Goal: Task Accomplishment & Management: Complete application form

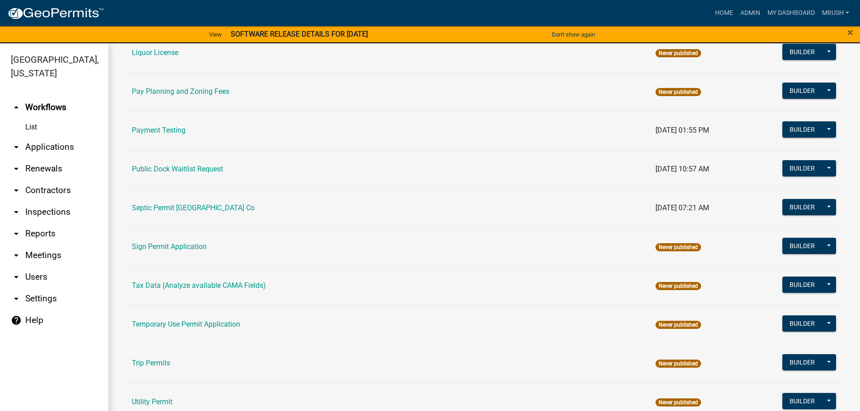
scroll to position [437, 0]
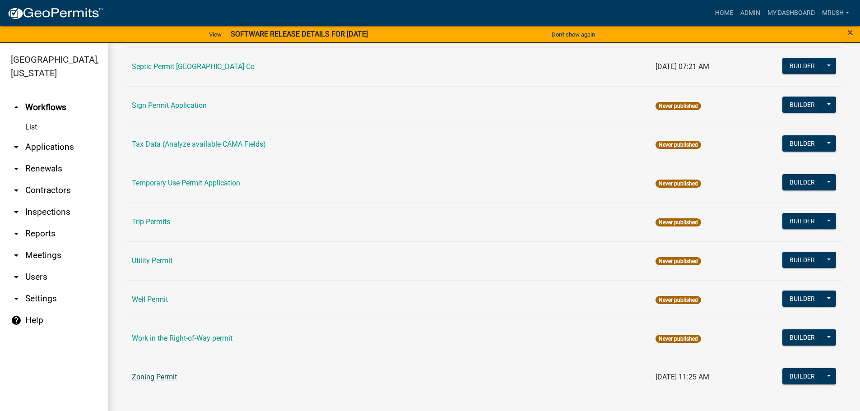
click at [151, 376] on link "Zoning Permit" at bounding box center [154, 377] width 45 height 9
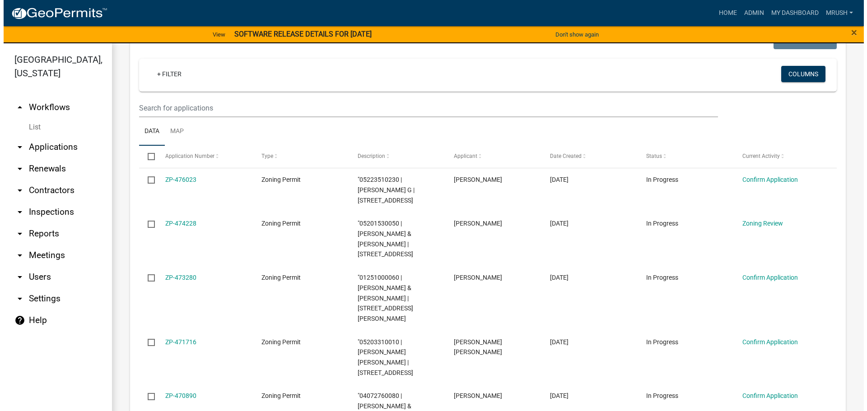
scroll to position [144, 0]
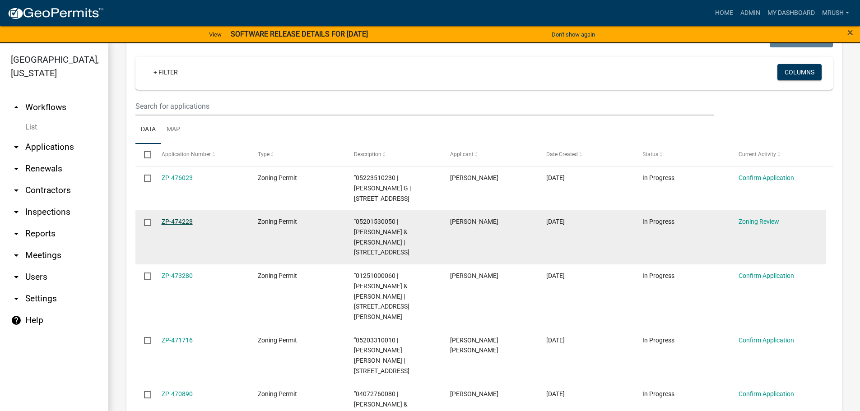
click at [184, 223] on link "ZP-474228" at bounding box center [177, 221] width 31 height 7
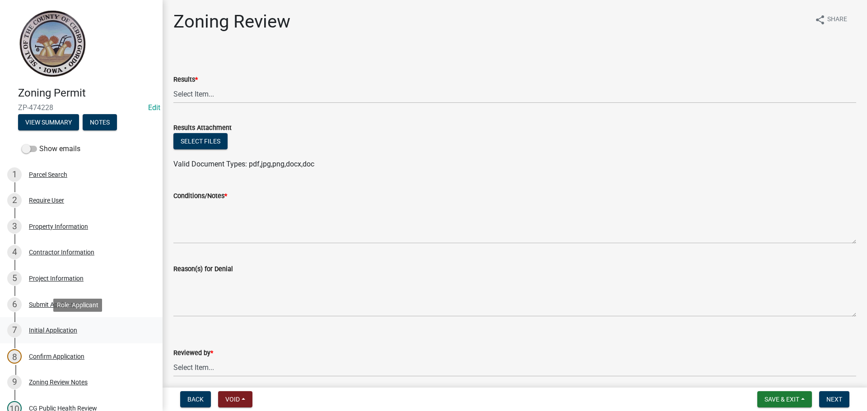
click at [53, 330] on div "Initial Application" at bounding box center [53, 330] width 48 height 6
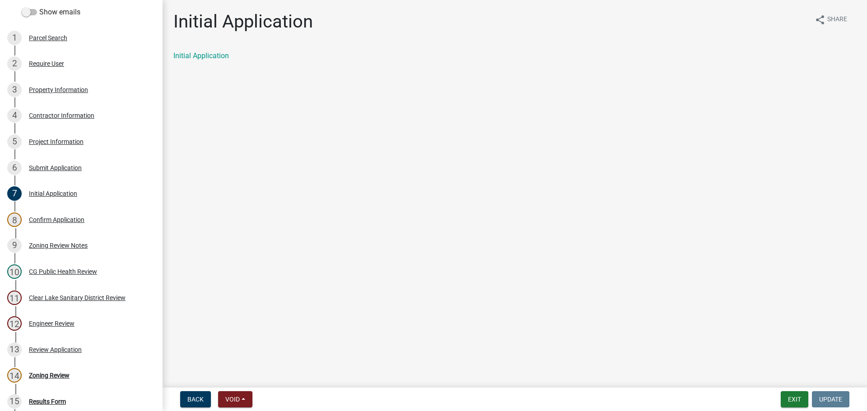
scroll to position [142, 0]
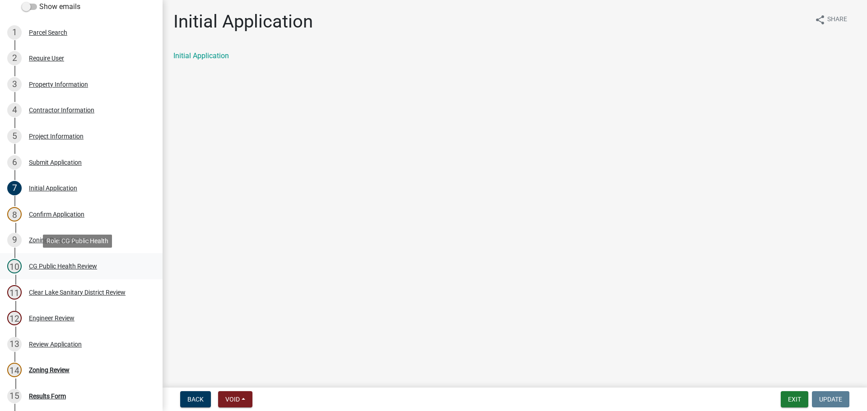
click at [48, 266] on div "CG Public Health Review" at bounding box center [63, 266] width 68 height 6
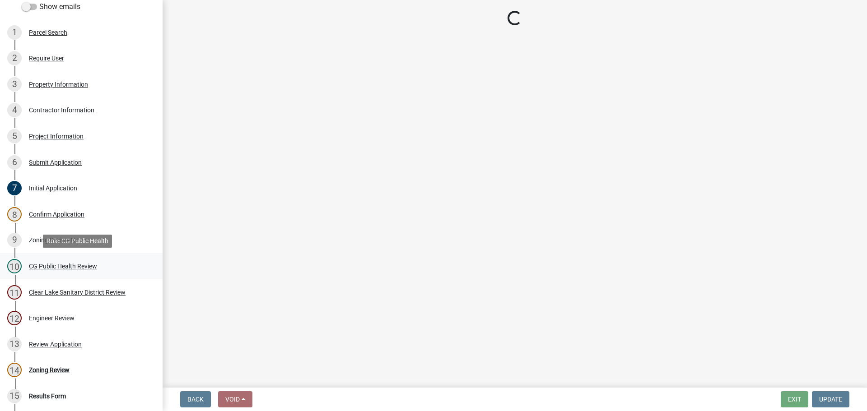
select select "037176cc-34bf-4da4-b28d-ae68c61bb9b8"
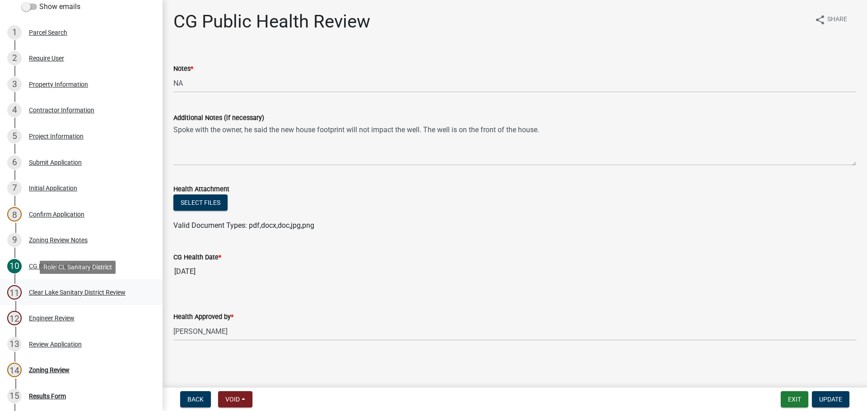
click at [43, 293] on div "Clear Lake Sanitary District Review" at bounding box center [77, 292] width 97 height 6
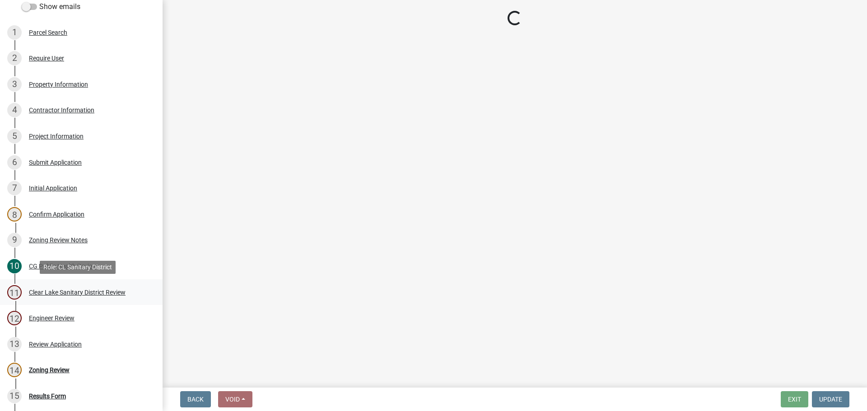
select select "dad87867-eb21-4dcc-b0aa-47f6a00bed0a"
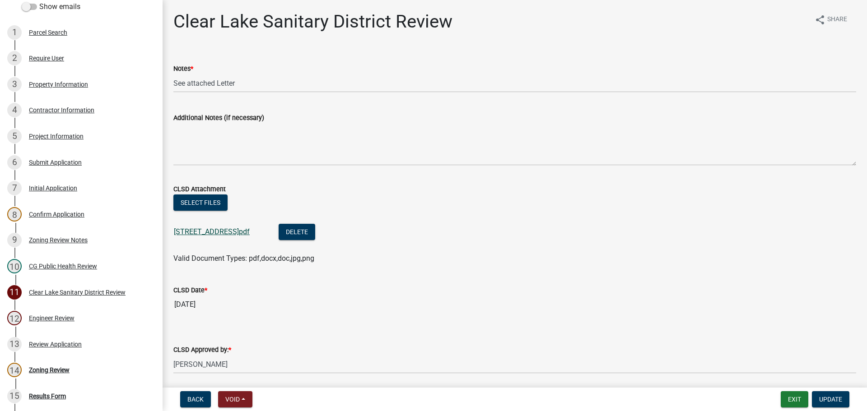
click at [203, 233] on link "[STREET_ADDRESS]pdf" at bounding box center [212, 232] width 76 height 9
click at [56, 346] on div "Review Application" at bounding box center [55, 344] width 53 height 6
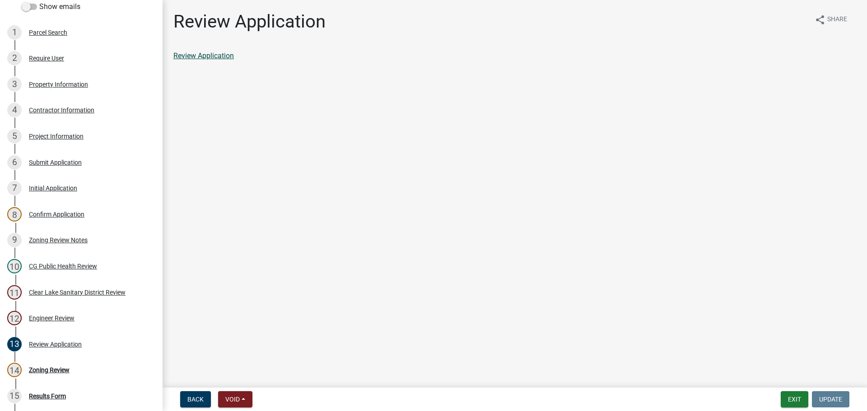
click at [200, 57] on link "Review Application" at bounding box center [203, 55] width 61 height 9
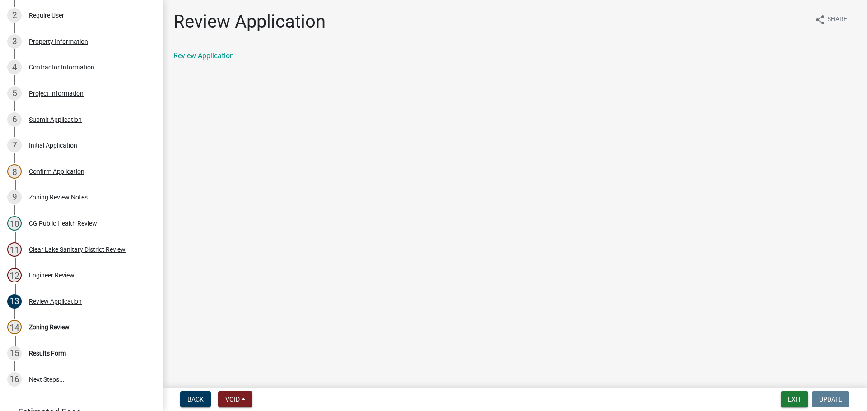
scroll to position [250, 0]
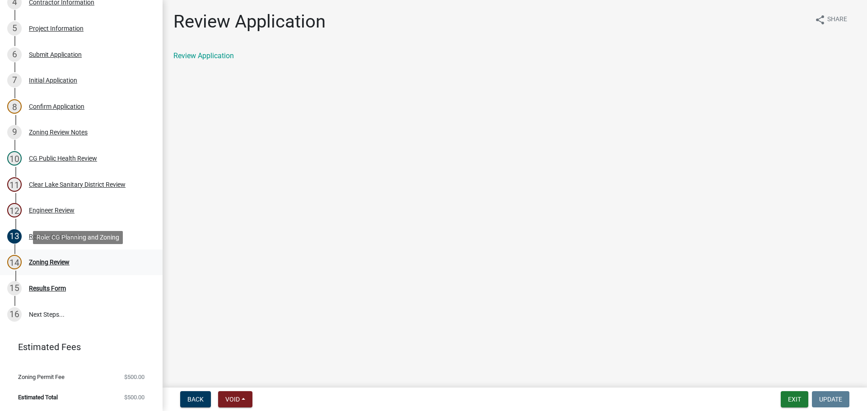
click at [55, 261] on div "Zoning Review" at bounding box center [49, 262] width 41 height 6
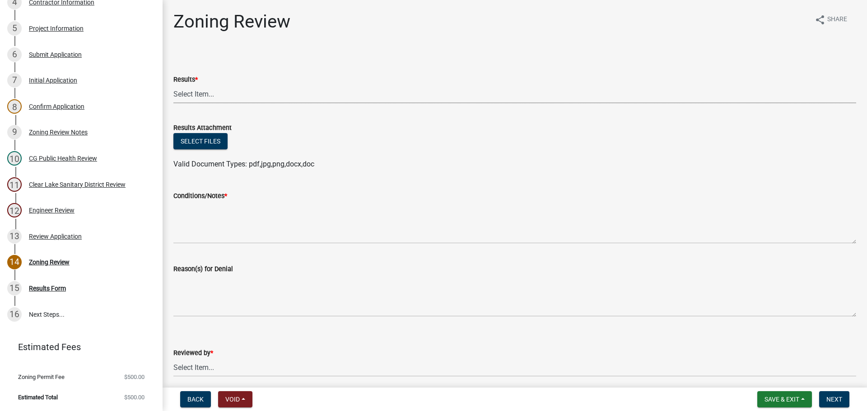
click at [182, 94] on select "Select Item... Approved Denied Agricultural Exemption Need further information …" at bounding box center [514, 94] width 683 height 19
click at [173, 85] on select "Select Item... Approved Denied Agricultural Exemption Need further information …" at bounding box center [514, 94] width 683 height 19
select select "03e939bb-1a71-4c41-bfbe-5c0434db7f18"
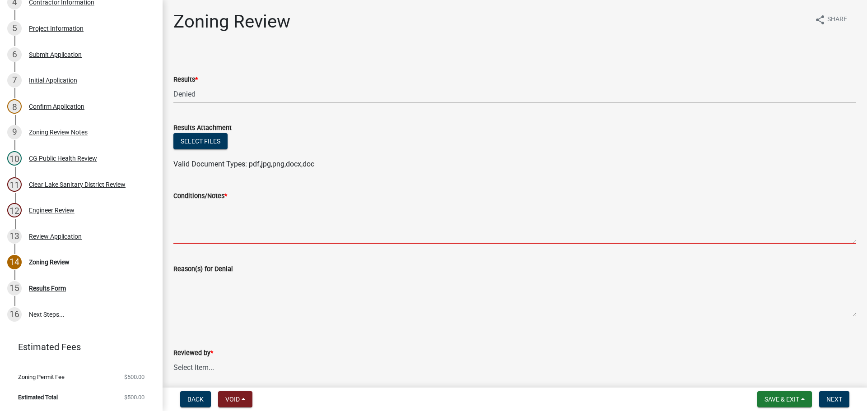
click at [188, 211] on textarea "Conditions/Notes *" at bounding box center [514, 222] width 683 height 42
paste textarea "You have the option to seek a special exception from bulk regulations or a vari…"
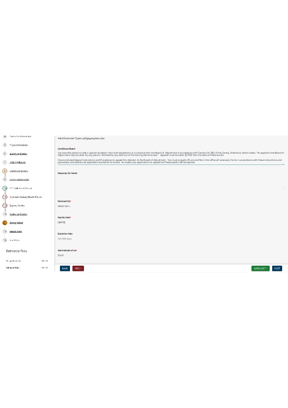
scroll to position [165, 0]
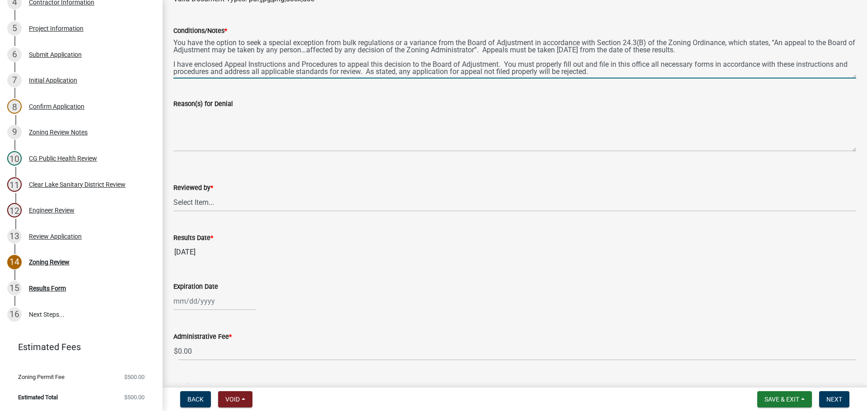
type textarea "You have the option to seek a special exception from bulk regulations or a vari…"
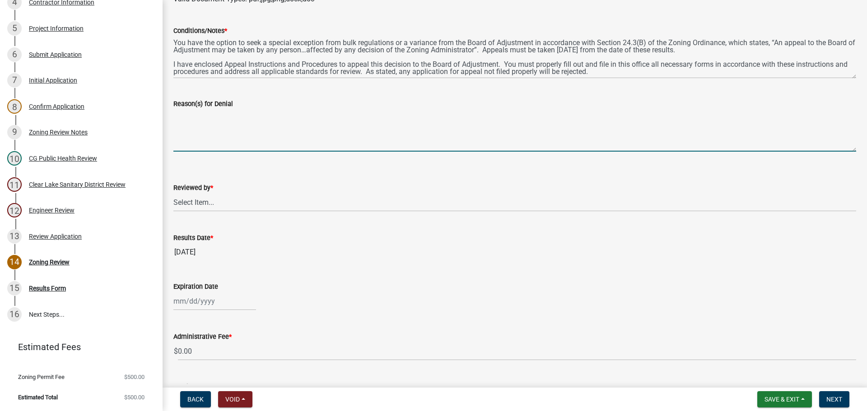
click at [185, 114] on textarea "Reason(s) for Denial" at bounding box center [514, 130] width 683 height 42
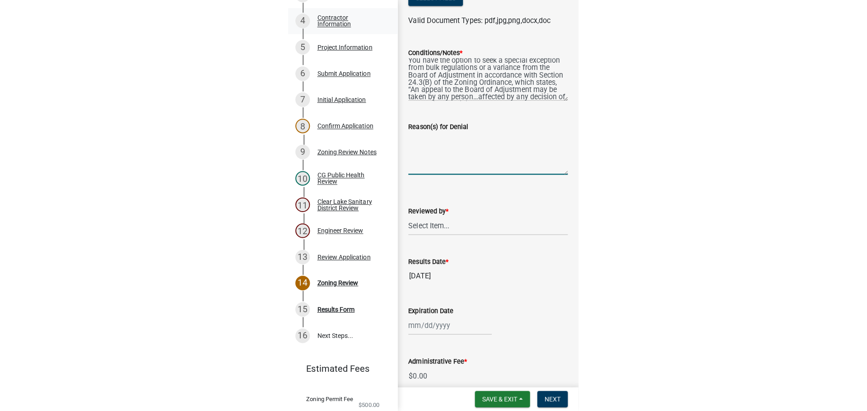
scroll to position [187, 0]
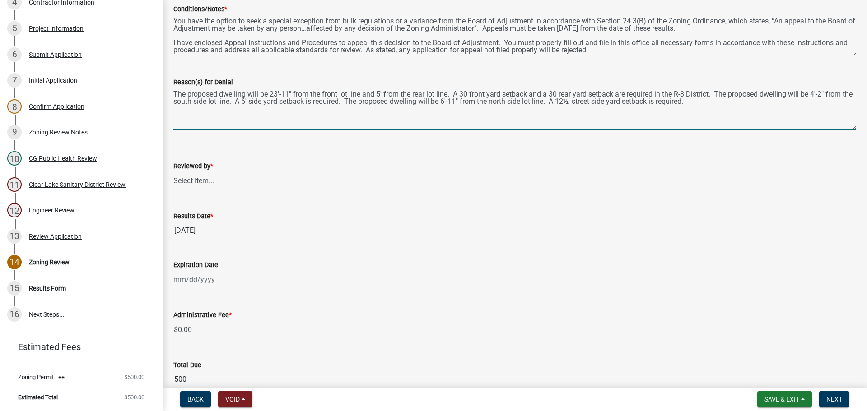
type textarea "The proposed dwelling will be 23'-11" from the front lot line and 5' from the r…"
click at [183, 182] on select "Select Item... [PERSON_NAME]" at bounding box center [514, 181] width 683 height 19
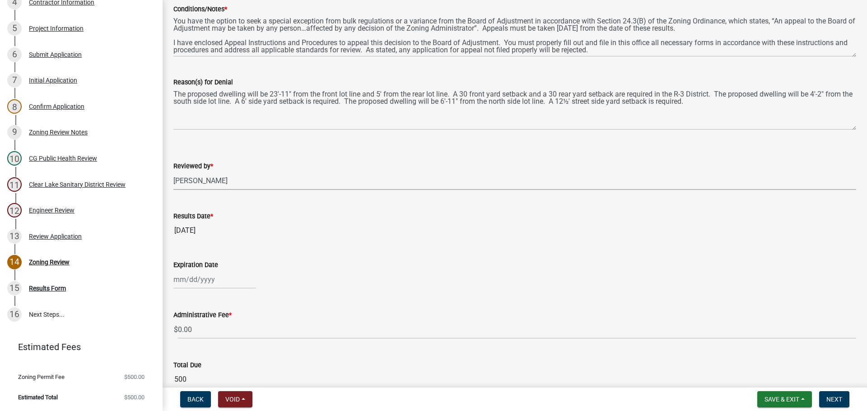
click at [173, 172] on select "Select Item... [PERSON_NAME]" at bounding box center [514, 181] width 683 height 19
select select "69fed02d-fe84-448a-ba5b-be224adec29d"
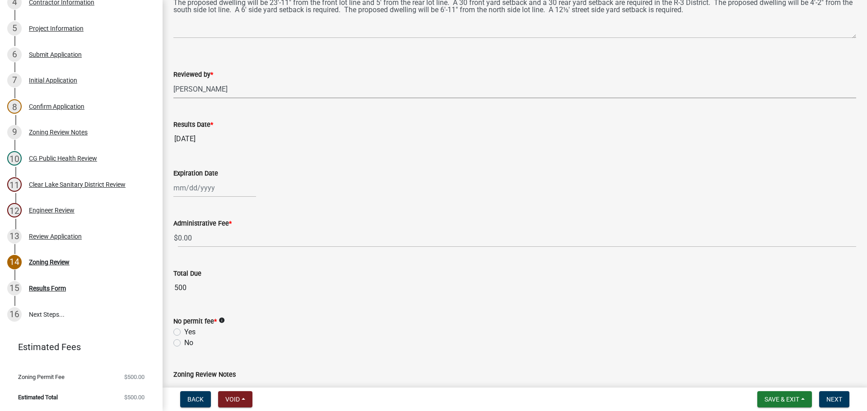
scroll to position [292, 0]
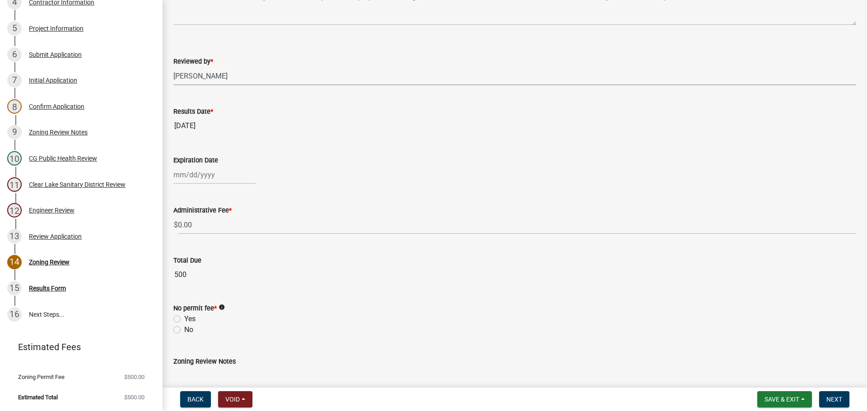
click at [196, 177] on div at bounding box center [214, 175] width 83 height 19
click at [269, 191] on span "Next month" at bounding box center [269, 194] width 7 height 7
click at [182, 195] on span "Previous month" at bounding box center [182, 194] width 7 height 7
select select "9"
click at [212, 251] on div "17" at bounding box center [211, 252] width 14 height 14
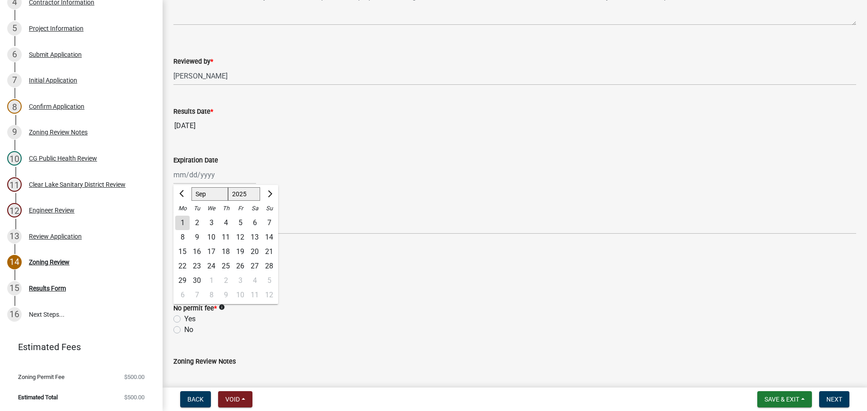
type input "[DATE]"
click at [184, 319] on label "Yes" at bounding box center [189, 319] width 11 height 11
click at [184, 319] on input "Yes" at bounding box center [187, 317] width 6 height 6
radio input "true"
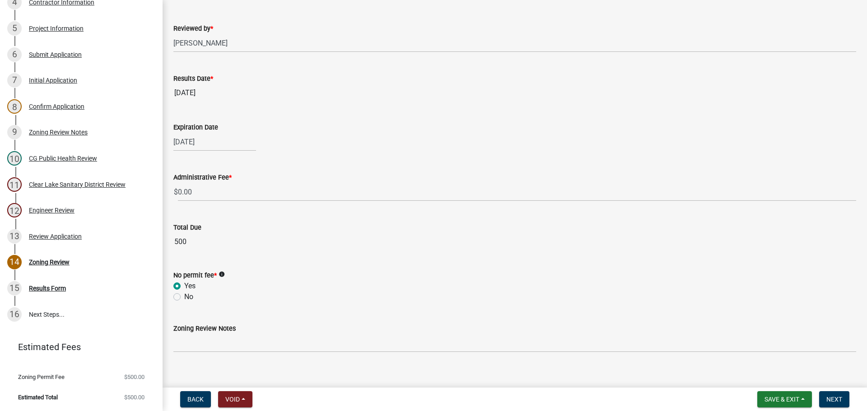
scroll to position [336, 0]
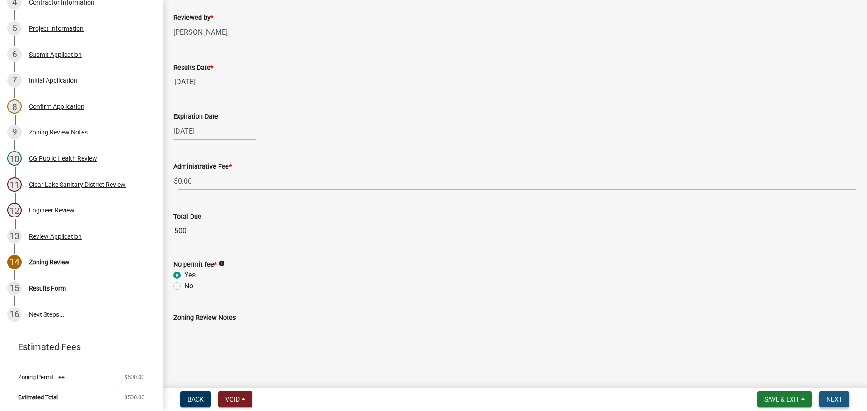
click at [832, 401] on span "Next" at bounding box center [834, 399] width 16 height 7
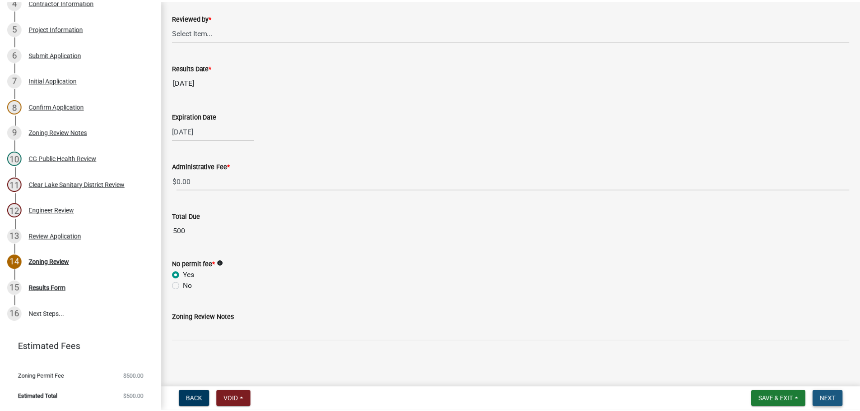
scroll to position [0, 0]
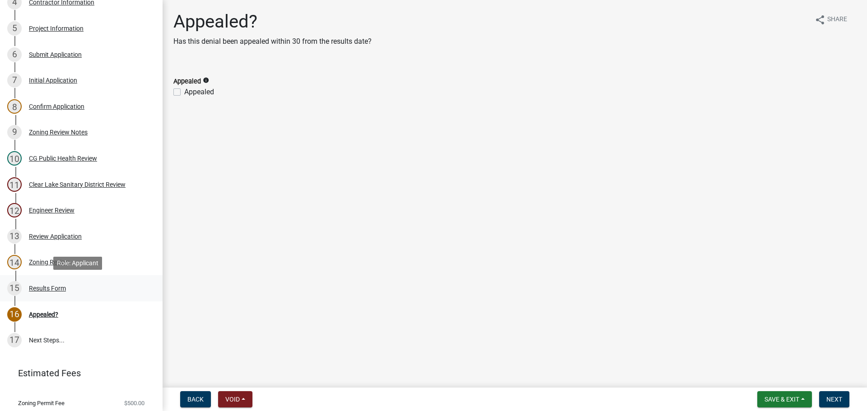
click at [53, 287] on div "Results Form" at bounding box center [47, 288] width 37 height 6
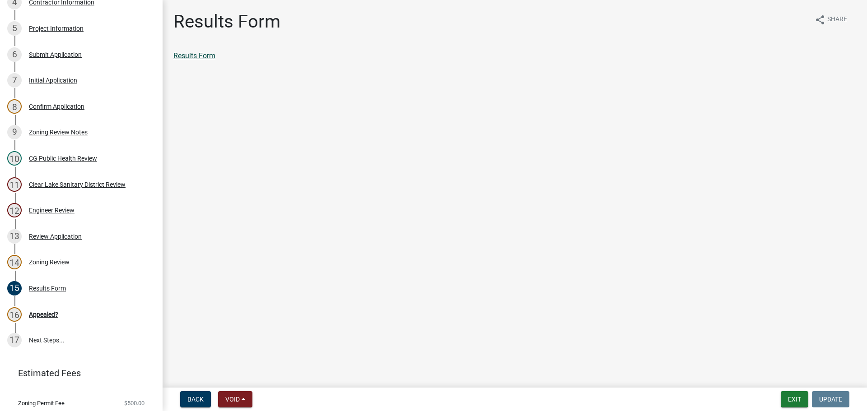
click at [198, 56] on link "Results Form" at bounding box center [194, 55] width 42 height 9
click at [42, 313] on div "Appealed?" at bounding box center [43, 315] width 29 height 6
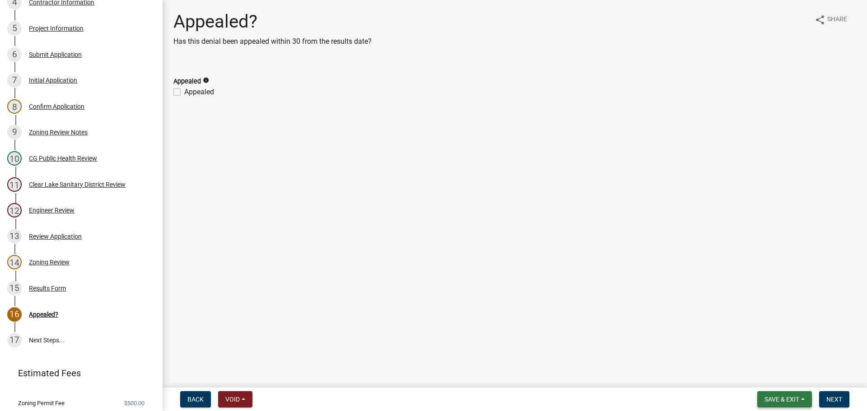
click at [777, 399] on span "Save & Exit" at bounding box center [782, 399] width 35 height 7
click at [770, 373] on button "Save & Exit" at bounding box center [776, 376] width 72 height 22
